Goal: Task Accomplishment & Management: Use online tool/utility

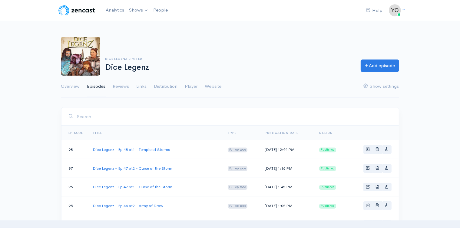
click at [113, 10] on link "Analytics" at bounding box center [114, 10] width 23 height 13
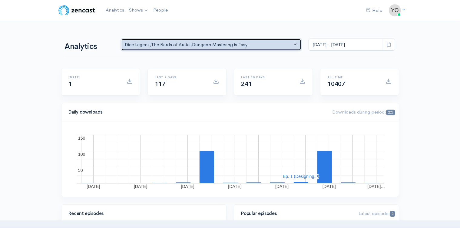
click at [294, 45] on button "Dice Legenz , The Bards of Aratai , Dungeon Mastering is Easy" at bounding box center [211, 44] width 181 height 12
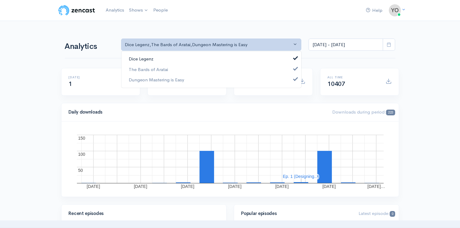
click at [168, 61] on link "Dice Legenz" at bounding box center [212, 59] width 180 height 11
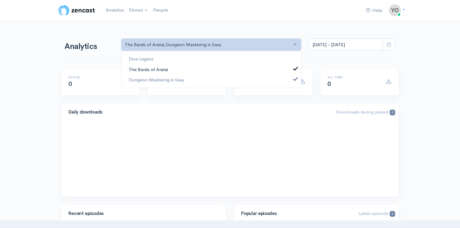
click at [159, 68] on span "The Bards of Aratai" at bounding box center [148, 69] width 39 height 7
select select "15926"
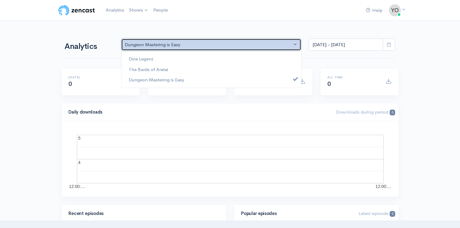
click at [296, 44] on button "Dungeon Mastering is Easy" at bounding box center [211, 44] width 181 height 12
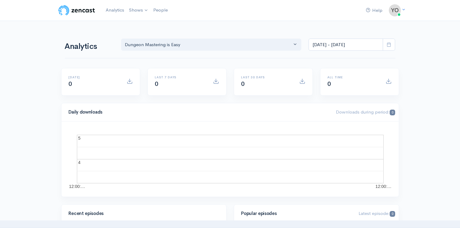
click at [137, 27] on link "Dungeon Mastering is Easy" at bounding box center [162, 25] width 70 height 11
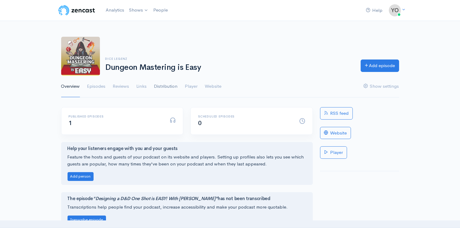
click at [163, 85] on link "Distribution" at bounding box center [166, 86] width 24 height 22
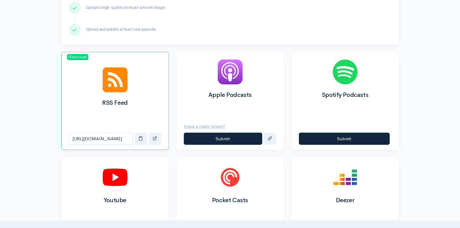
scroll to position [192, 0]
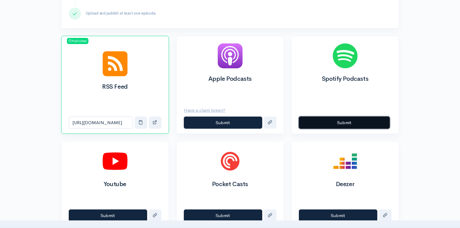
click at [350, 122] on button "Submit" at bounding box center [344, 122] width 91 height 12
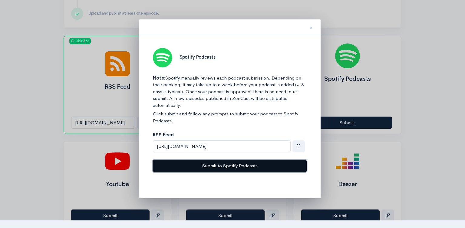
click at [228, 164] on button "Submit to Spotify Podcasts" at bounding box center [230, 165] width 154 height 12
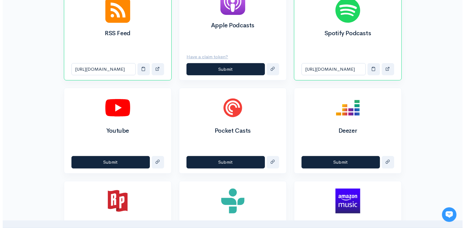
scroll to position [248, 0]
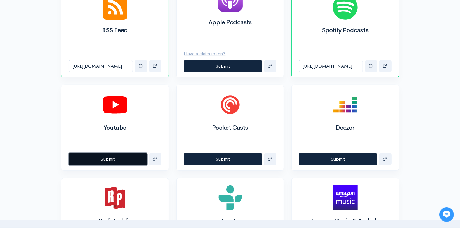
click at [107, 158] on button "Submit" at bounding box center [108, 159] width 78 height 12
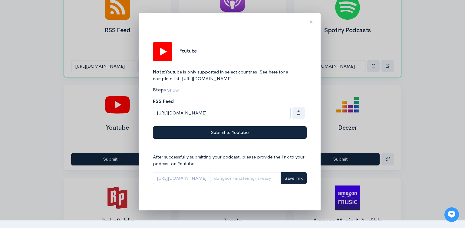
click at [311, 23] on span "×" at bounding box center [312, 21] width 4 height 9
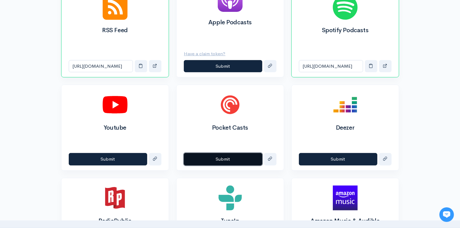
click at [226, 157] on button "Submit" at bounding box center [223, 159] width 78 height 12
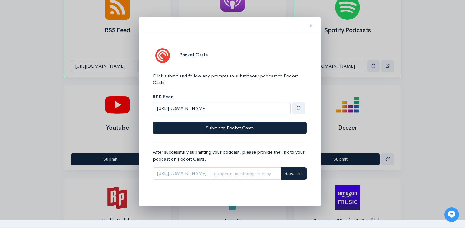
click at [311, 26] on span "×" at bounding box center [312, 25] width 4 height 9
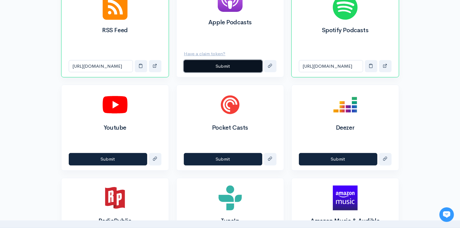
click at [230, 68] on button "Submit" at bounding box center [223, 66] width 78 height 12
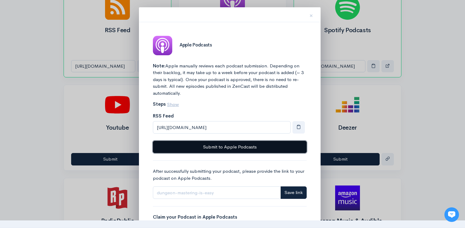
click at [225, 147] on button "Submit to Apple Podcasts" at bounding box center [230, 147] width 154 height 12
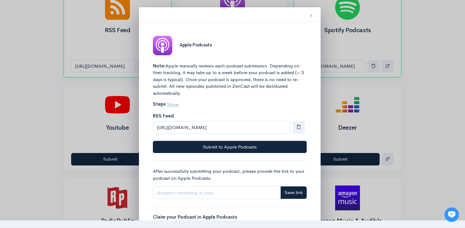
click at [311, 15] on span "×" at bounding box center [312, 15] width 4 height 9
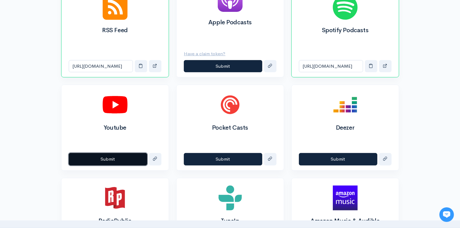
click at [105, 158] on button "Submit" at bounding box center [108, 159] width 78 height 12
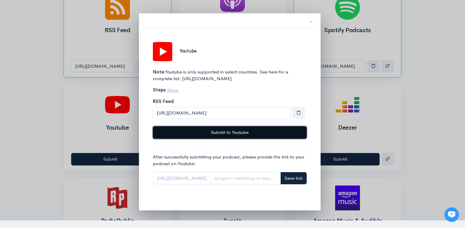
click at [211, 137] on button "Submit to Youtube" at bounding box center [230, 132] width 154 height 12
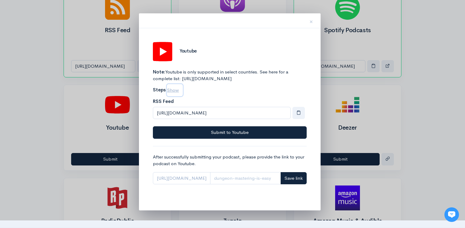
click at [174, 93] on u "Show" at bounding box center [173, 90] width 12 height 6
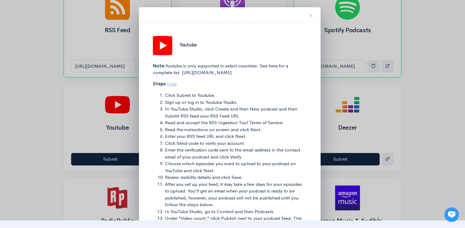
click at [312, 15] on span "×" at bounding box center [312, 15] width 4 height 9
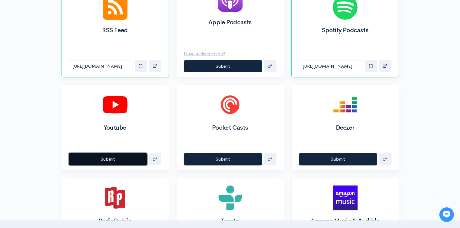
click at [122, 161] on button "Submit" at bounding box center [108, 159] width 78 height 12
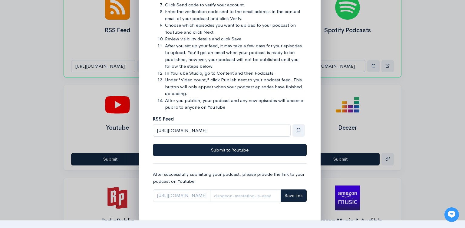
scroll to position [144, 0]
click at [299, 130] on span "button" at bounding box center [299, 129] width 5 height 5
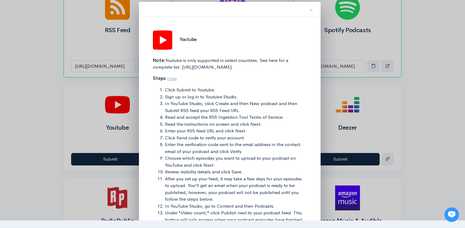
scroll to position [0, 0]
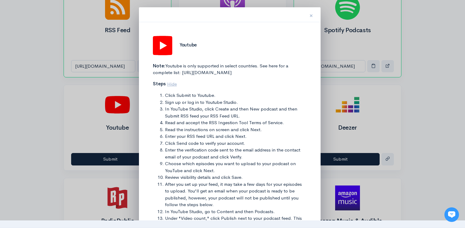
click at [311, 16] on span "×" at bounding box center [312, 15] width 4 height 9
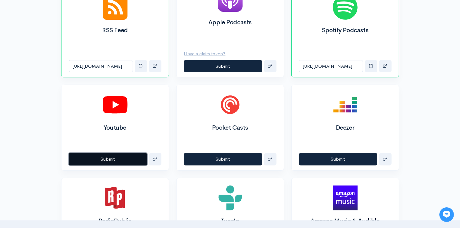
click at [120, 159] on button "Submit" at bounding box center [108, 159] width 78 height 12
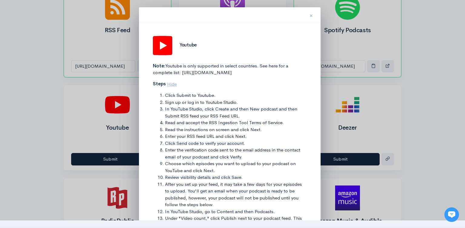
click at [311, 15] on span "×" at bounding box center [312, 15] width 4 height 9
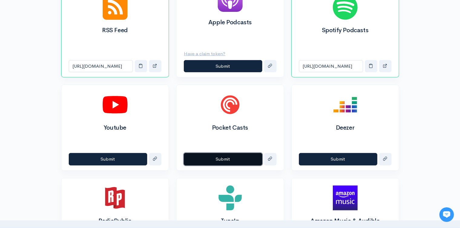
click at [224, 157] on button "Submit" at bounding box center [223, 159] width 78 height 12
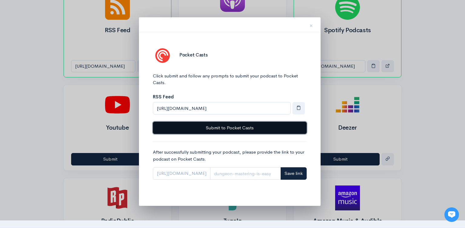
click at [240, 125] on button "Submit to Pocket Casts" at bounding box center [230, 128] width 154 height 12
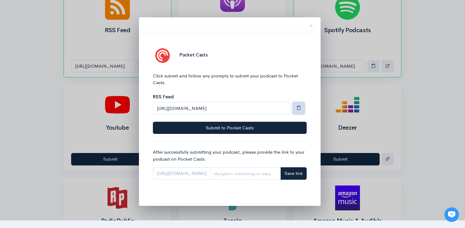
click at [299, 107] on span "button" at bounding box center [299, 107] width 5 height 5
click at [311, 27] on span "×" at bounding box center [312, 25] width 4 height 9
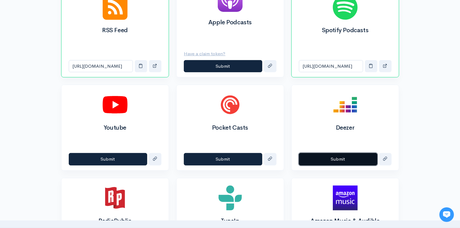
click at [340, 158] on button "Submit" at bounding box center [338, 159] width 78 height 12
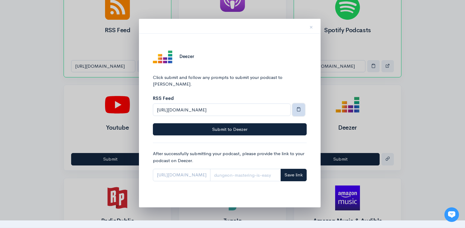
click at [298, 107] on span "button" at bounding box center [299, 109] width 5 height 5
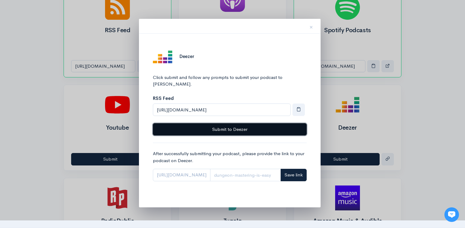
click at [238, 123] on button "Submit to Deezer" at bounding box center [230, 129] width 154 height 12
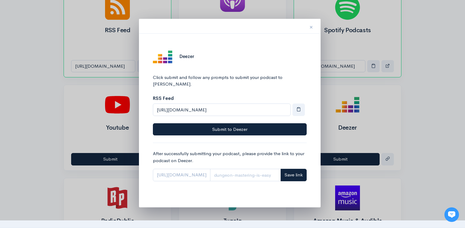
click at [311, 27] on span "×" at bounding box center [312, 27] width 4 height 9
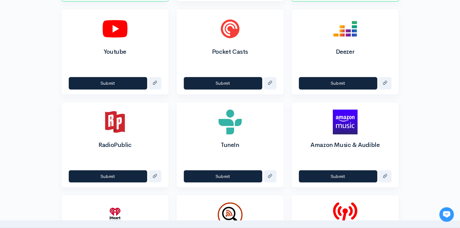
scroll to position [325, 0]
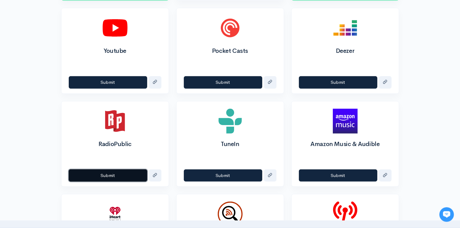
click at [115, 172] on button "Submit" at bounding box center [108, 175] width 78 height 12
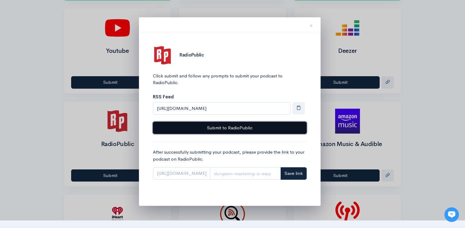
click at [228, 126] on button "Submit to RadioPublic" at bounding box center [230, 128] width 154 height 12
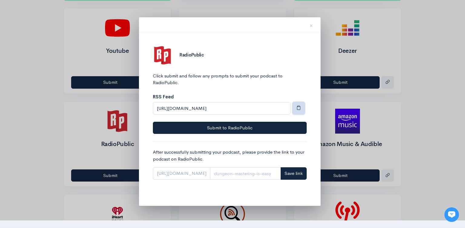
click at [300, 107] on span "button" at bounding box center [299, 107] width 5 height 5
click at [310, 24] on button "×" at bounding box center [311, 24] width 18 height 19
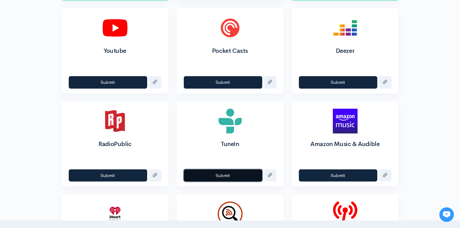
click at [221, 174] on button "Submit" at bounding box center [223, 175] width 78 height 12
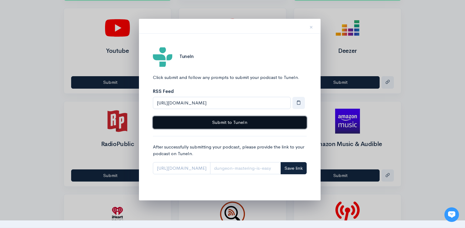
click at [236, 121] on button "Submit to TuneIn" at bounding box center [230, 122] width 154 height 12
click at [250, 124] on button "Submit to TuneIn" at bounding box center [230, 122] width 154 height 12
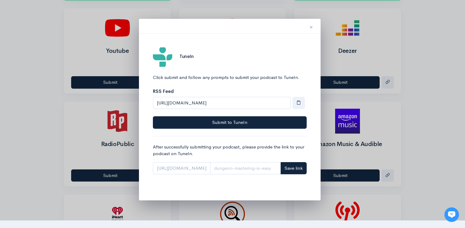
click at [310, 25] on span "×" at bounding box center [312, 27] width 4 height 9
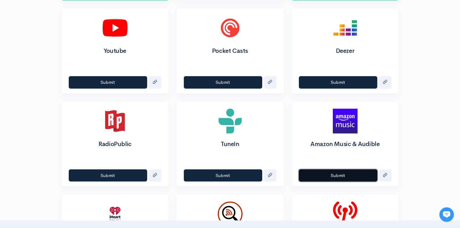
click at [329, 174] on button "Submit" at bounding box center [338, 175] width 78 height 12
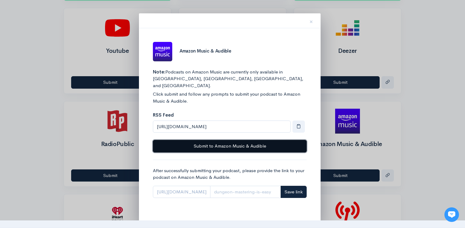
click at [227, 140] on button "Submit to Amazon Music & Audible" at bounding box center [230, 146] width 154 height 12
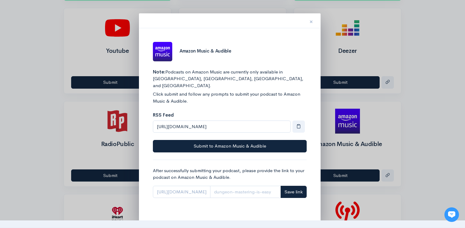
click at [311, 22] on span "×" at bounding box center [312, 21] width 4 height 9
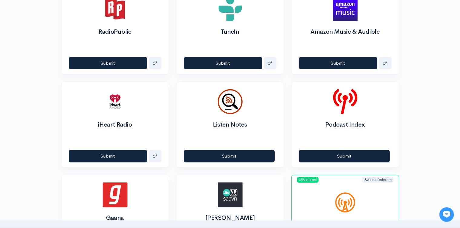
scroll to position [439, 0]
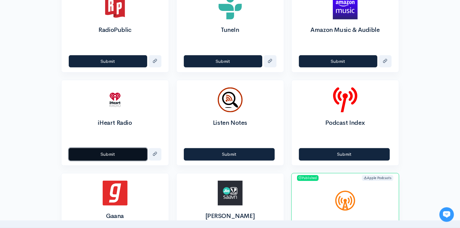
click at [125, 152] on button "Submit" at bounding box center [108, 154] width 78 height 12
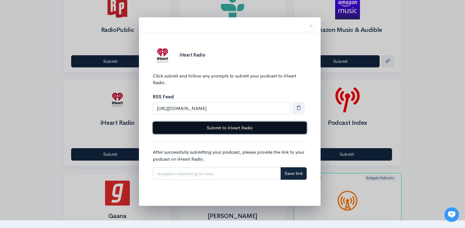
click at [230, 126] on button "Submit to iHeart Radio" at bounding box center [230, 128] width 154 height 12
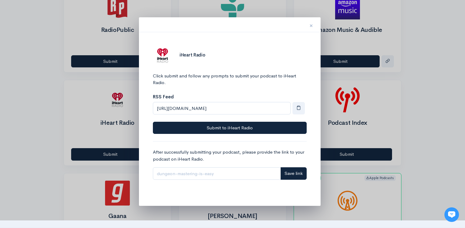
click at [312, 25] on span "×" at bounding box center [312, 25] width 4 height 9
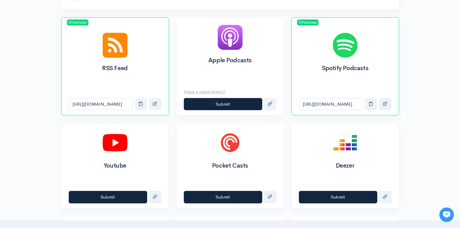
scroll to position [212, 0]
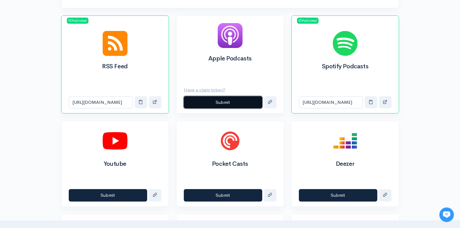
click at [230, 100] on button "Submit" at bounding box center [223, 102] width 78 height 12
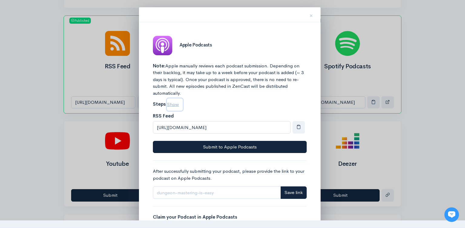
click at [174, 104] on u "Show" at bounding box center [173, 104] width 12 height 6
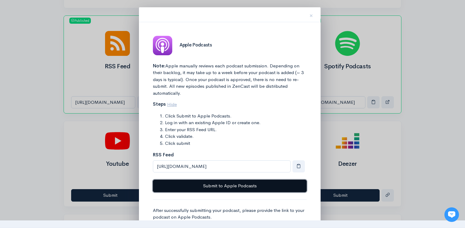
click at [227, 184] on button "Submit to Apple Podcasts" at bounding box center [230, 185] width 154 height 12
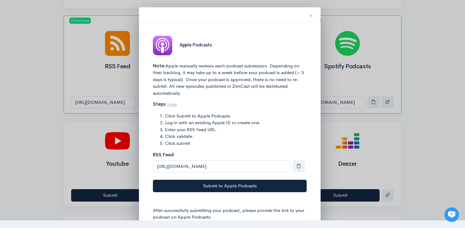
click at [311, 16] on span "×" at bounding box center [312, 15] width 4 height 9
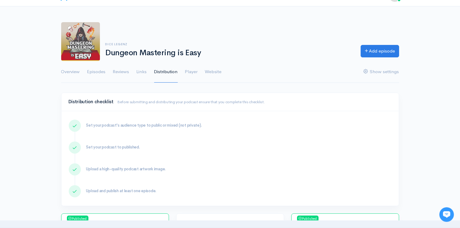
scroll to position [0, 0]
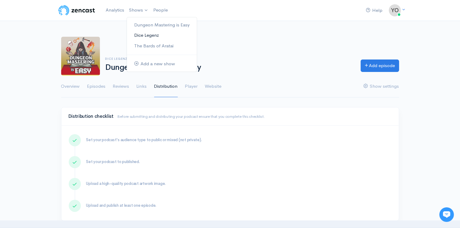
click at [155, 35] on link "Dice Legenz" at bounding box center [162, 35] width 70 height 11
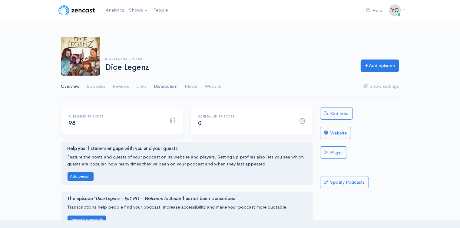
click at [165, 85] on link "Distribution" at bounding box center [166, 86] width 24 height 22
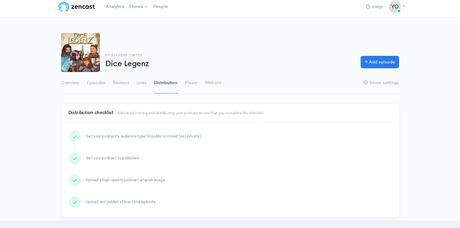
scroll to position [3, 0]
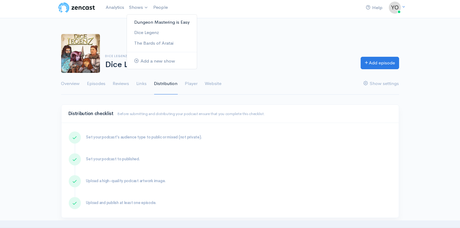
click at [157, 21] on link "Dungeon Mastering is Easy" at bounding box center [162, 22] width 70 height 11
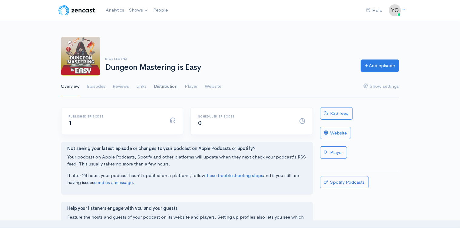
click at [168, 84] on link "Distribution" at bounding box center [166, 86] width 24 height 22
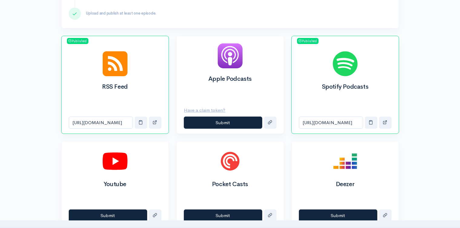
scroll to position [208, 0]
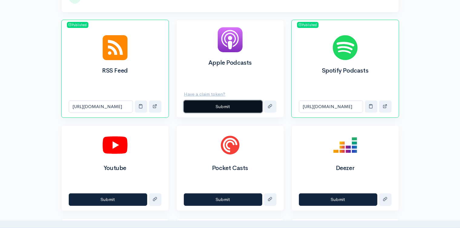
click at [228, 106] on button "Submit" at bounding box center [223, 106] width 78 height 12
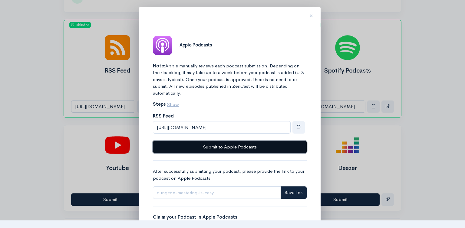
click at [238, 146] on button "Submit to Apple Podcasts" at bounding box center [230, 147] width 154 height 12
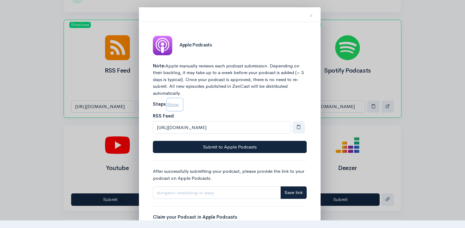
click at [174, 105] on u "Show" at bounding box center [173, 104] width 12 height 6
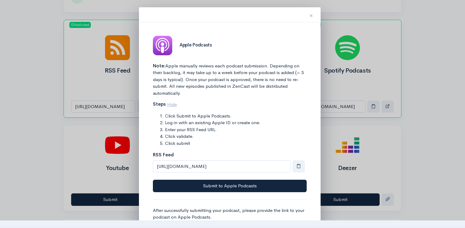
click at [311, 16] on span "×" at bounding box center [312, 15] width 4 height 9
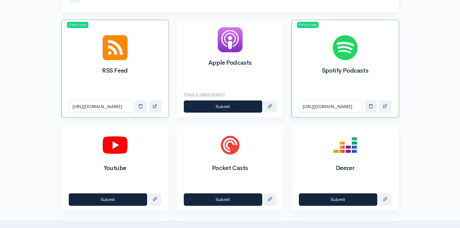
click at [36, 78] on div "Help Notifications View all Your profile Team settings Default team Current Log…" at bounding box center [230, 207] width 460 height 831
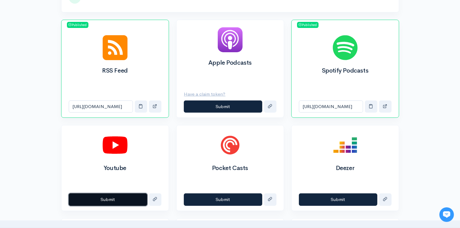
click at [135, 197] on button "Submit" at bounding box center [108, 199] width 78 height 12
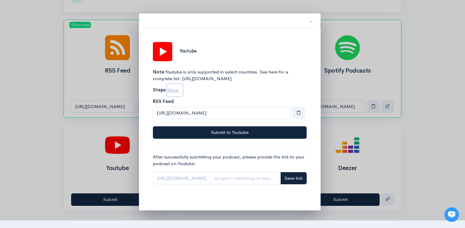
click at [174, 93] on u "Show" at bounding box center [173, 90] width 12 height 6
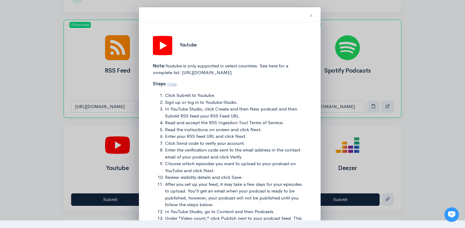
click at [311, 16] on span "×" at bounding box center [312, 15] width 4 height 9
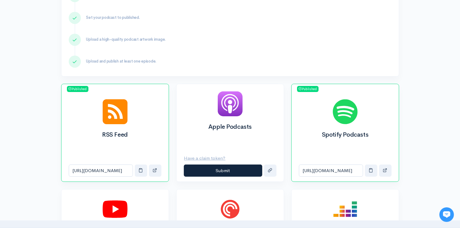
scroll to position [112, 0]
